Goal: Transaction & Acquisition: Download file/media

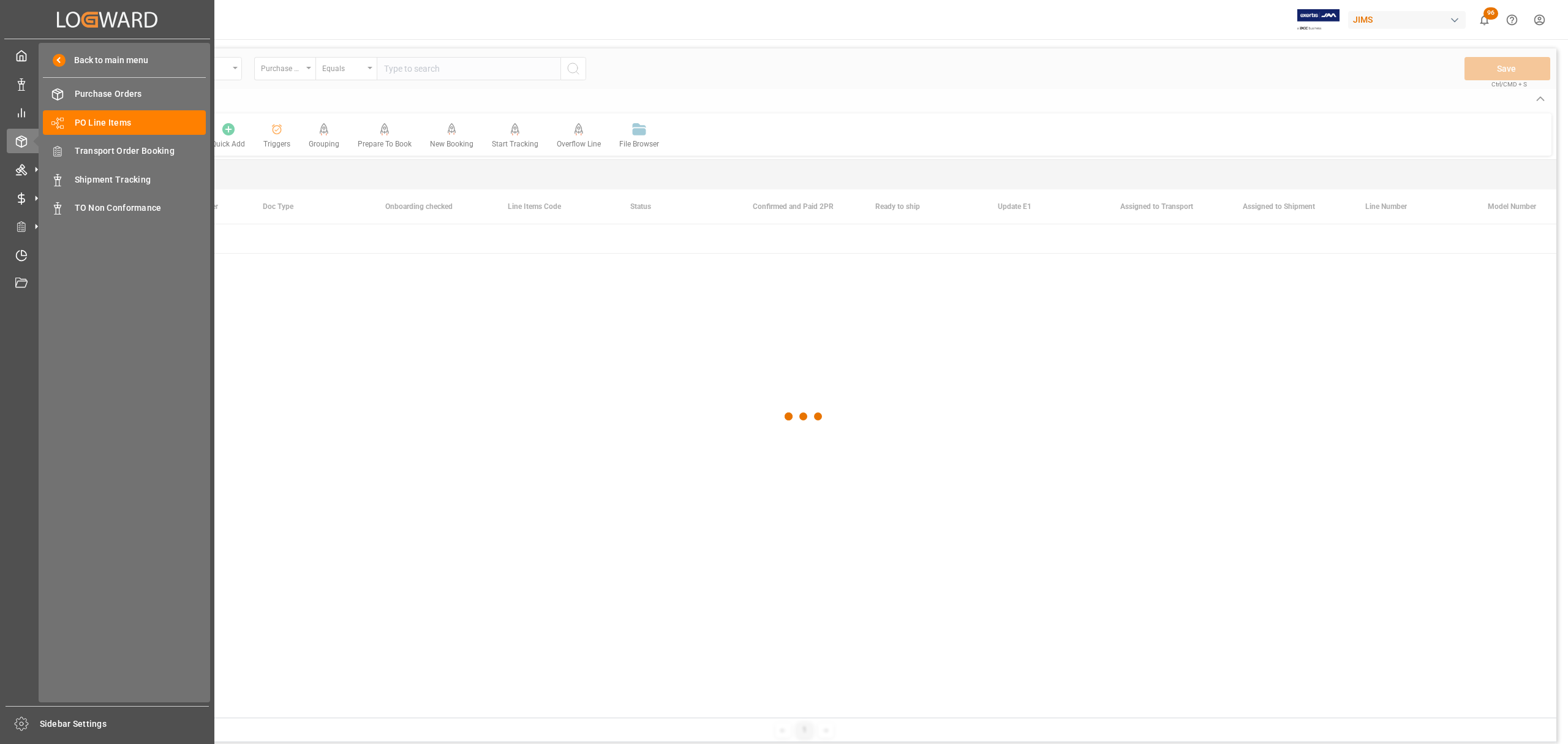
drag, startPoint x: 123, startPoint y: 148, endPoint x: 1, endPoint y: 402, distance: 281.8
click at [123, 148] on span "Transport Order Booking" at bounding box center [140, 151] width 131 height 13
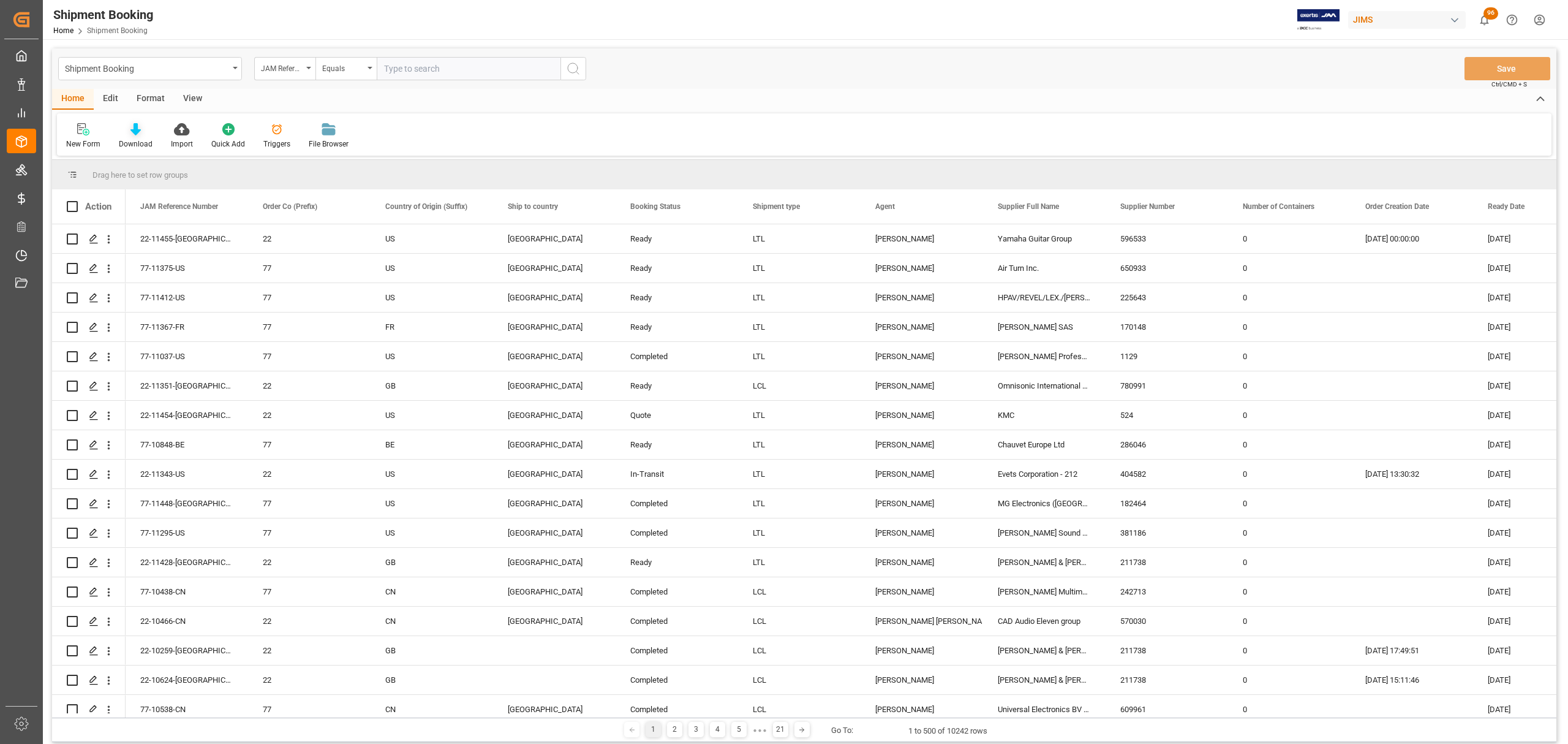
click at [128, 129] on div at bounding box center [135, 129] width 33 height 13
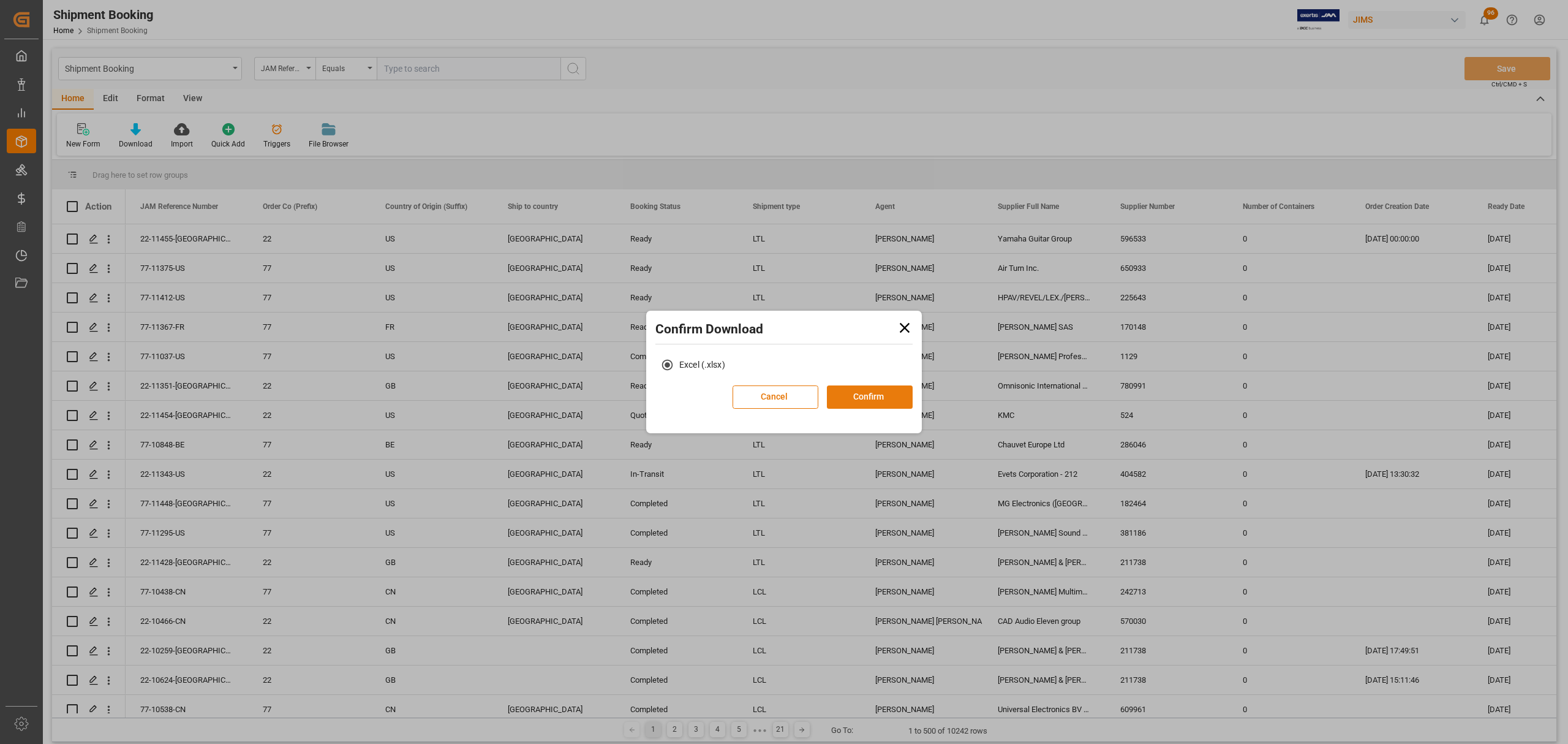
click at [876, 399] on button "Confirm" at bounding box center [870, 397] width 86 height 23
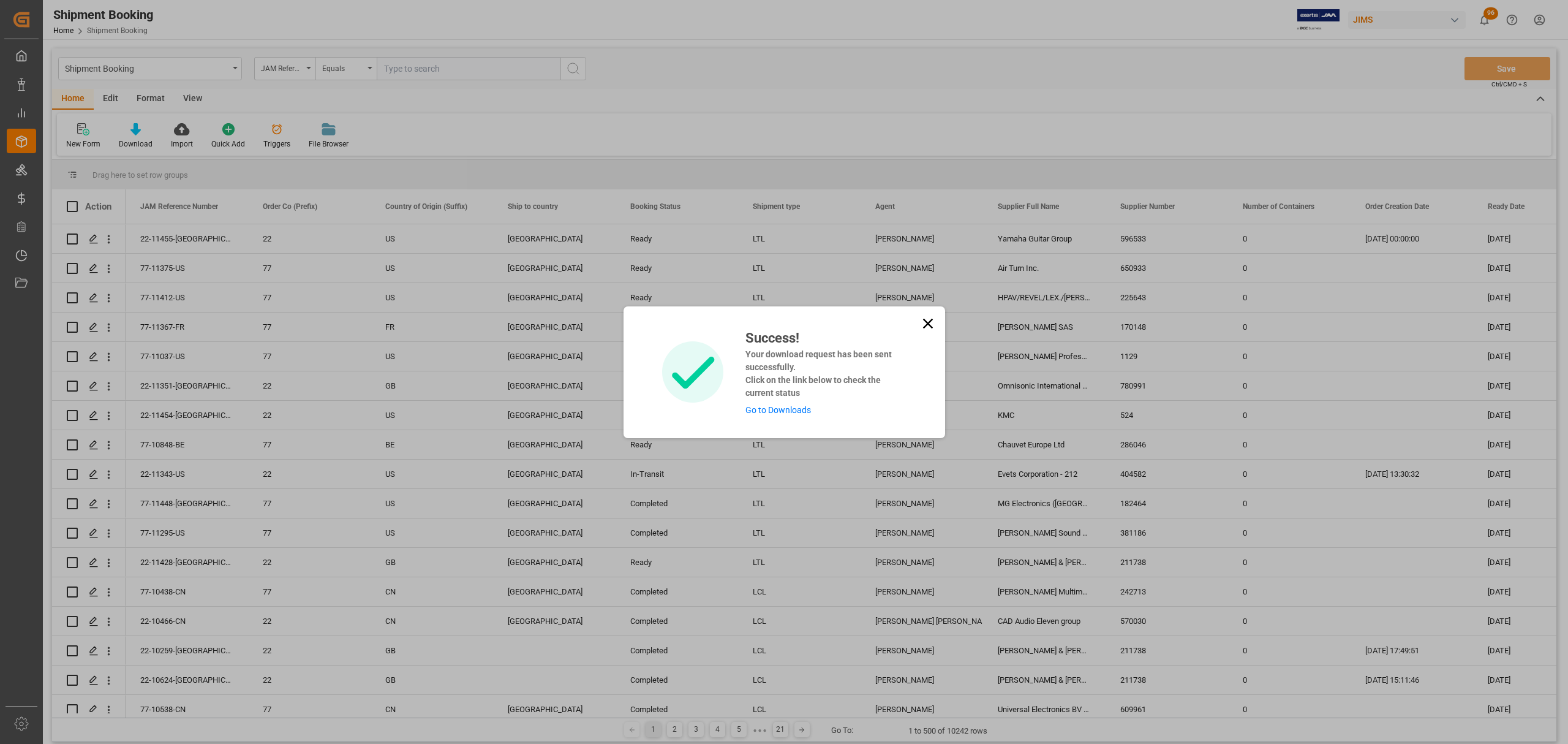
click at [932, 324] on icon at bounding box center [927, 323] width 17 height 17
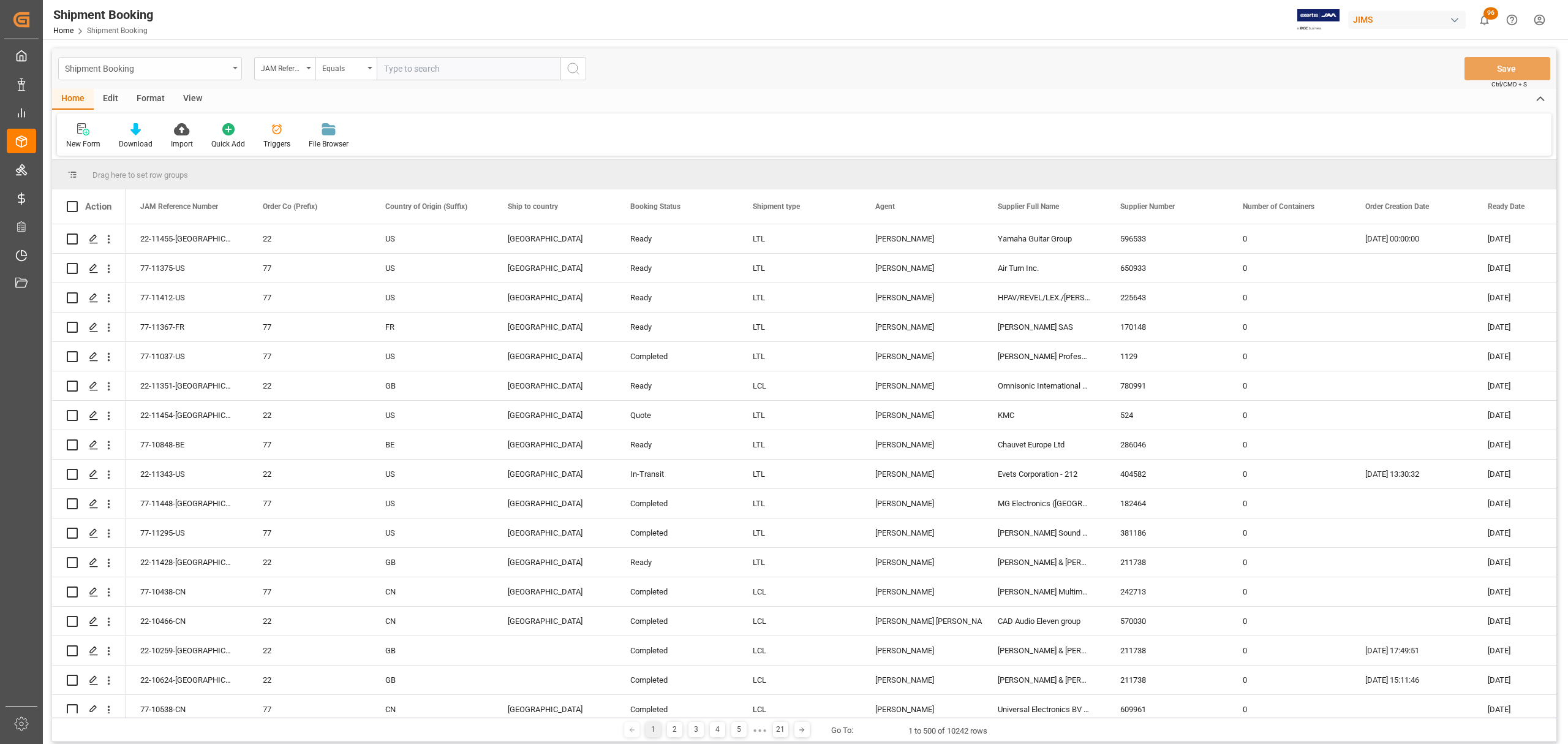
click at [231, 64] on div "Shipment Booking" at bounding box center [150, 68] width 184 height 23
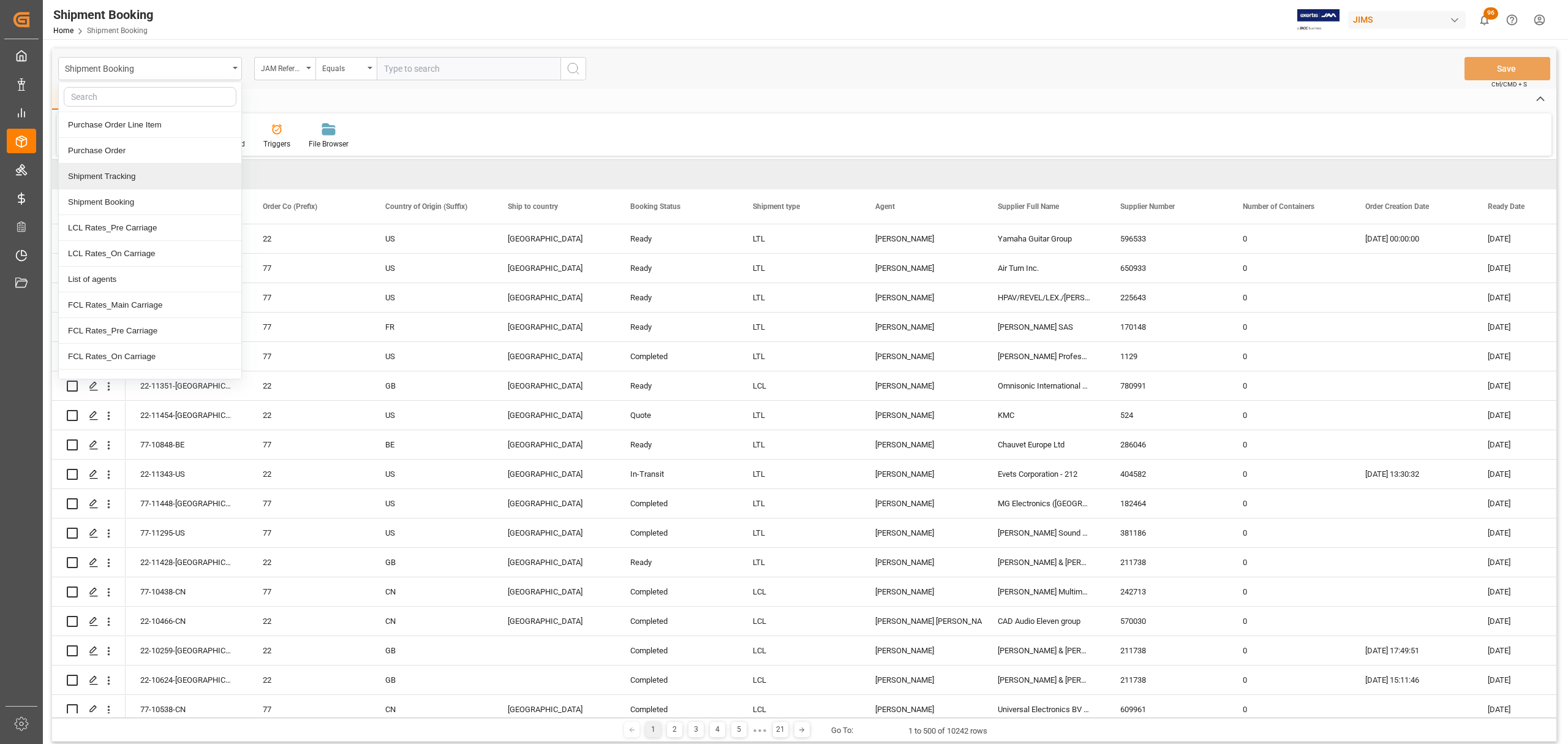
click at [143, 175] on div "Shipment Tracking" at bounding box center [150, 176] width 183 height 26
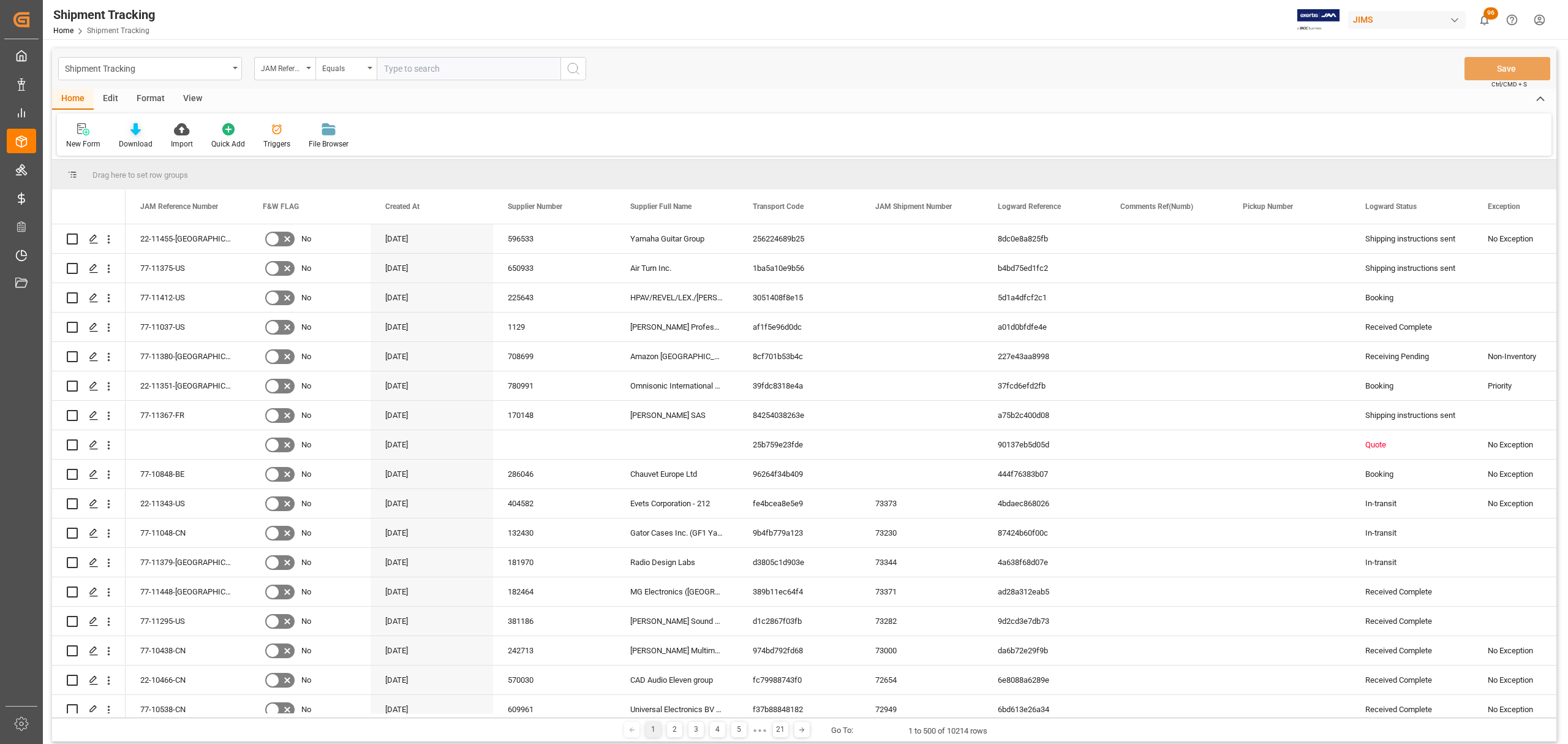
click at [131, 129] on icon at bounding box center [136, 129] width 10 height 12
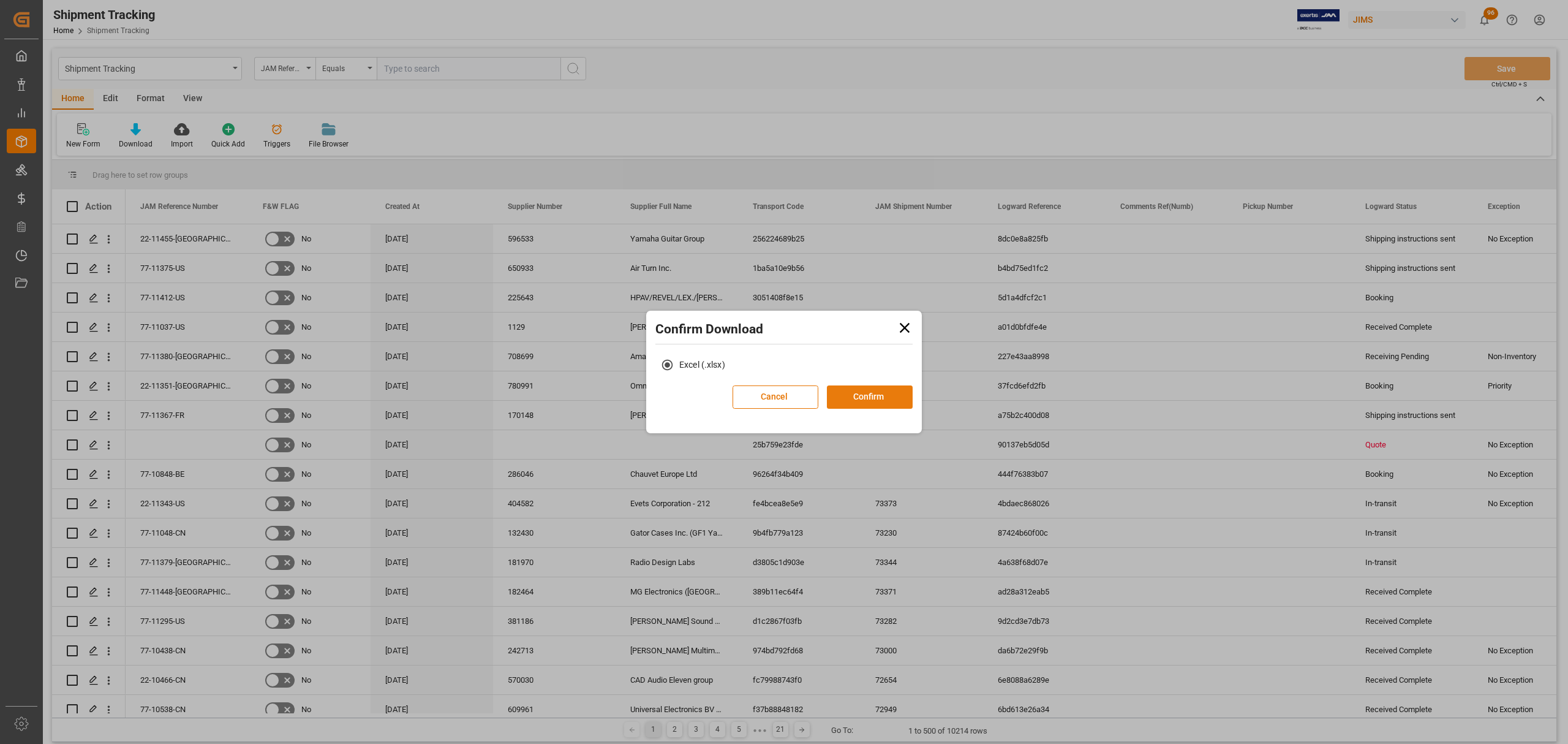
click at [893, 400] on button "Confirm" at bounding box center [870, 397] width 86 height 23
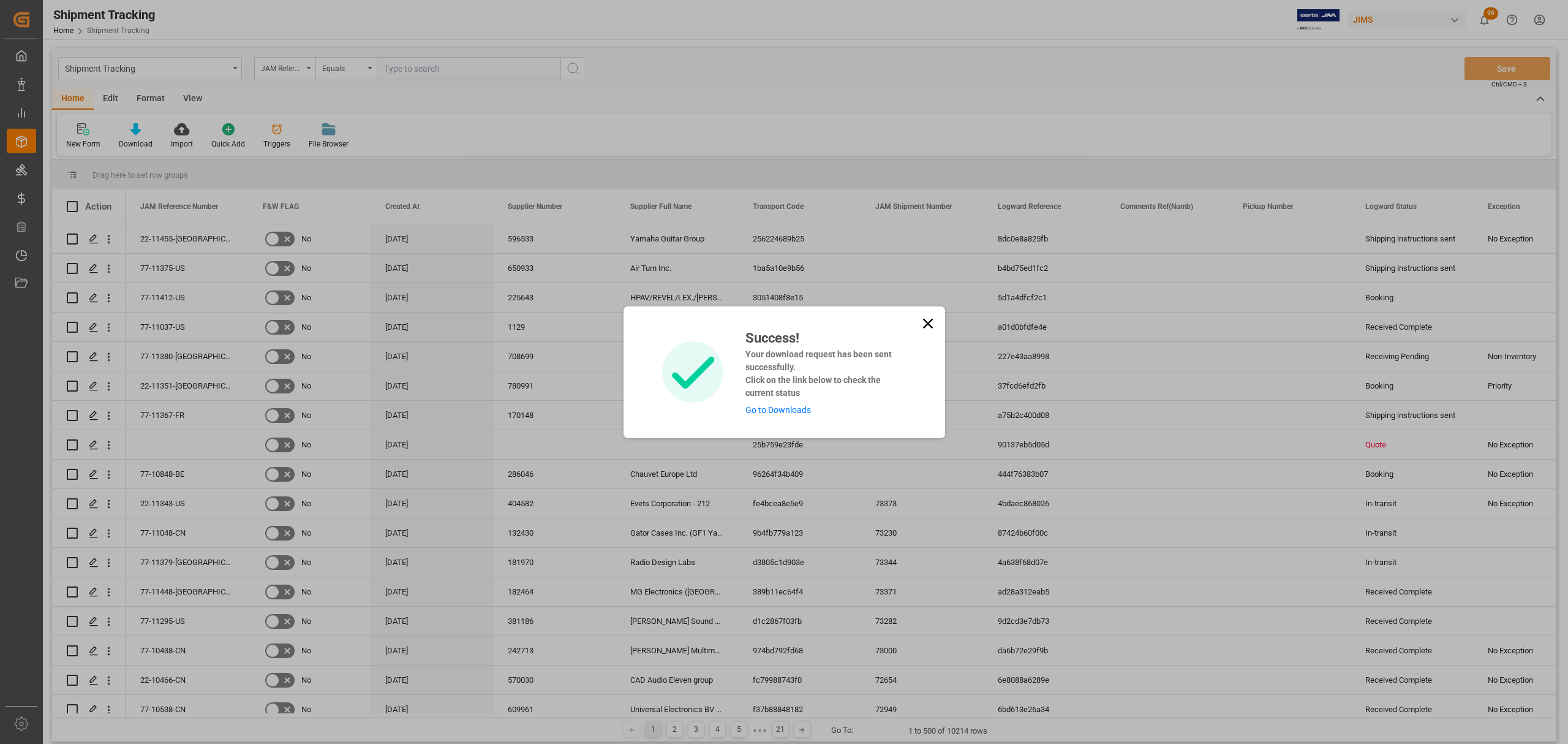
click at [783, 410] on link "Go to Downloads" at bounding box center [778, 410] width 66 height 10
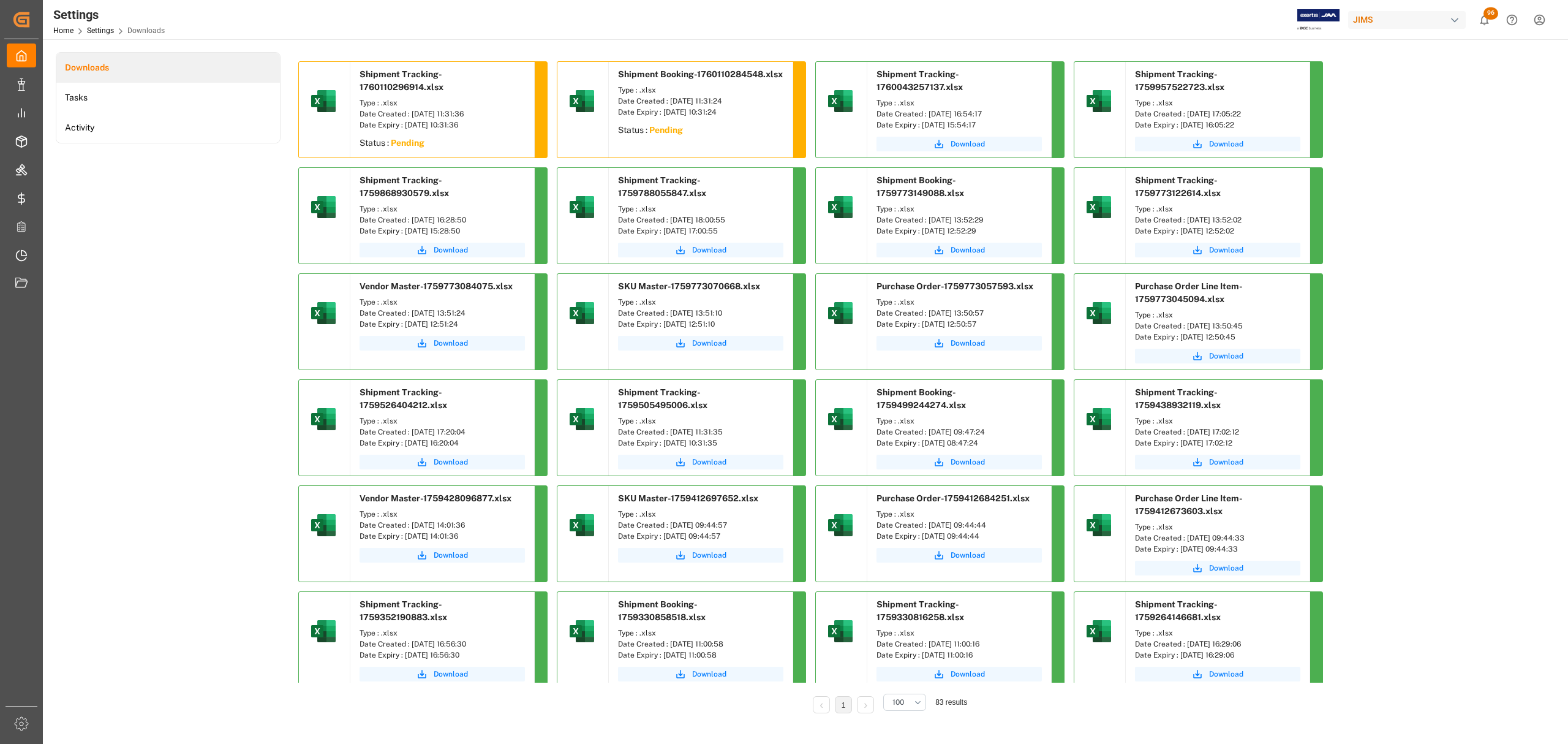
click at [157, 304] on div "Downloads Tasks Activity" at bounding box center [168, 391] width 225 height 678
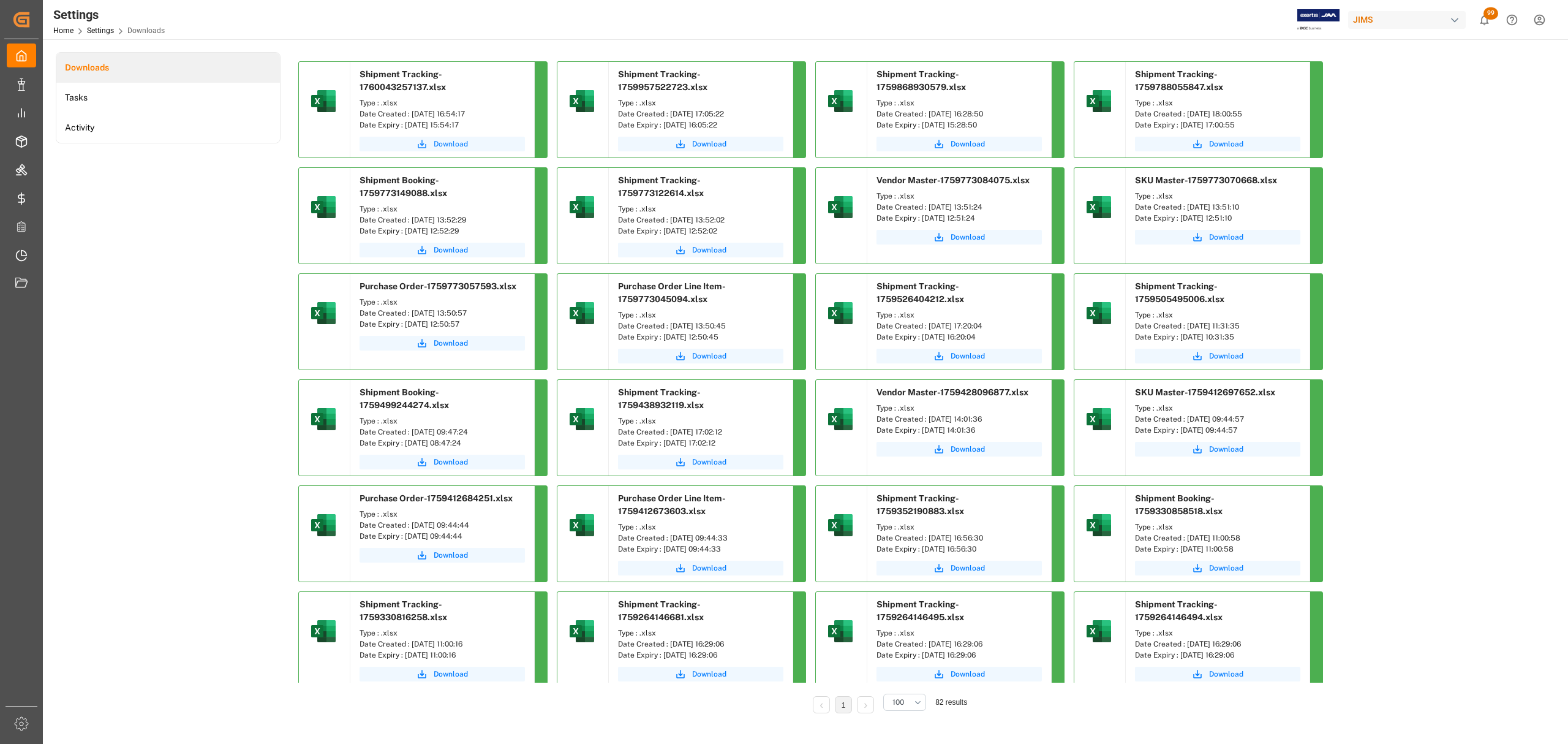
click at [449, 142] on span "Download" at bounding box center [450, 143] width 34 height 11
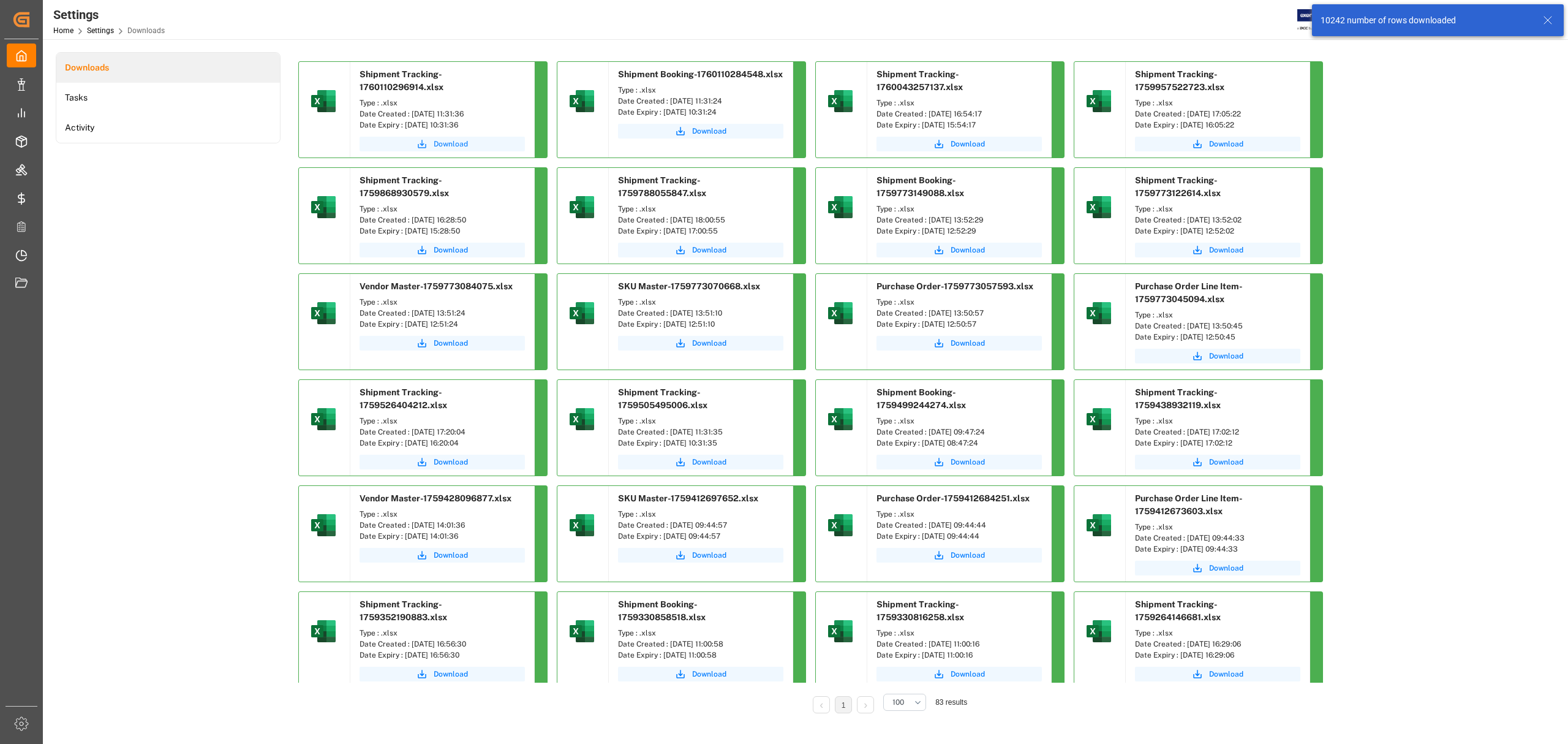
click at [452, 138] on span "Download" at bounding box center [450, 143] width 34 height 11
click at [701, 126] on span "Download" at bounding box center [709, 131] width 34 height 11
